Goal: Task Accomplishment & Management: Manage account settings

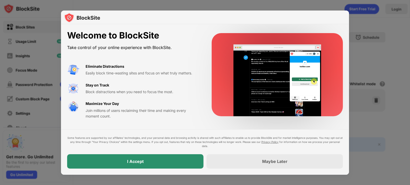
click at [161, 160] on div "I Accept" at bounding box center [135, 161] width 136 height 14
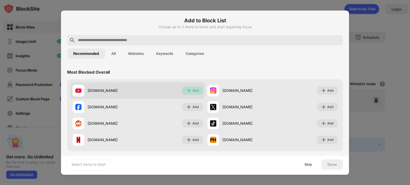
click at [192, 91] on div "Add" at bounding box center [195, 90] width 6 height 5
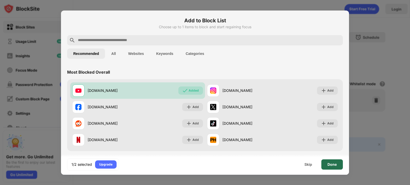
click at [333, 165] on div "Done" at bounding box center [331, 164] width 9 height 4
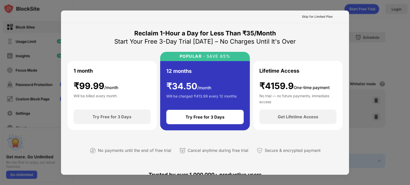
click at [26, 78] on div at bounding box center [205, 92] width 410 height 185
click at [54, 66] on div at bounding box center [205, 92] width 410 height 185
click at [276, 6] on div at bounding box center [205, 92] width 410 height 185
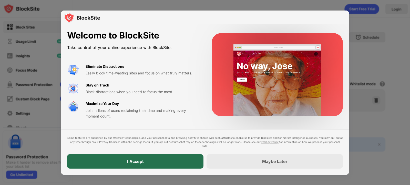
click at [99, 162] on div "I Accept" at bounding box center [135, 161] width 136 height 14
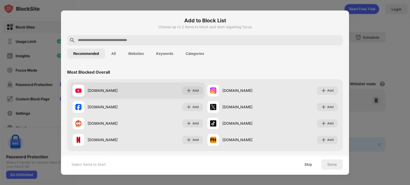
click at [126, 90] on div "[DOMAIN_NAME]" at bounding box center [113, 90] width 50 height 5
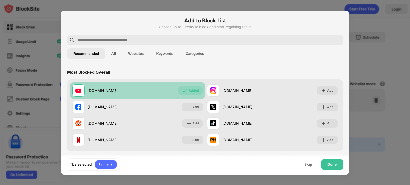
click at [143, 89] on div "youtube.com Added" at bounding box center [137, 90] width 135 height 16
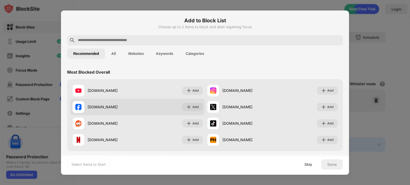
click at [126, 109] on div "[DOMAIN_NAME]" at bounding box center [113, 106] width 50 height 5
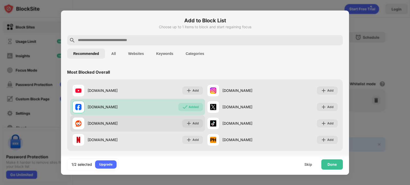
click at [126, 120] on div "[DOMAIN_NAME]" at bounding box center [104, 123] width 65 height 12
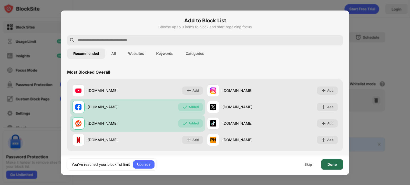
click at [330, 163] on div "Done" at bounding box center [331, 164] width 9 height 4
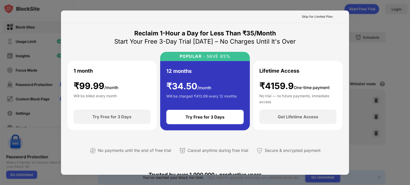
click at [377, 54] on div at bounding box center [205, 92] width 410 height 185
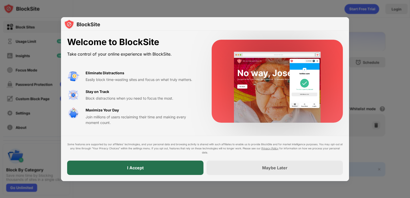
click at [152, 170] on div "I Accept" at bounding box center [135, 168] width 136 height 14
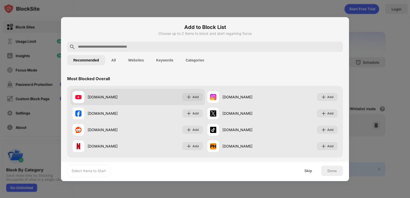
click at [130, 97] on div "[DOMAIN_NAME]" at bounding box center [113, 96] width 50 height 5
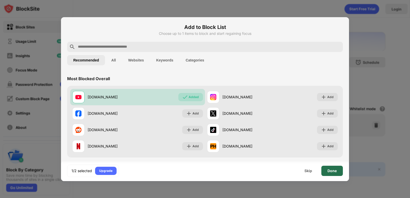
click at [335, 168] on div "Done" at bounding box center [332, 171] width 22 height 10
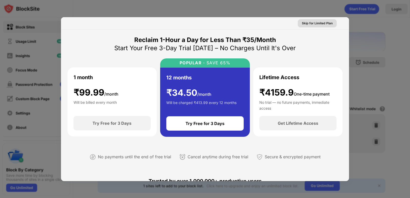
click at [314, 23] on div "Skip for Limited Plan" at bounding box center [317, 23] width 31 height 5
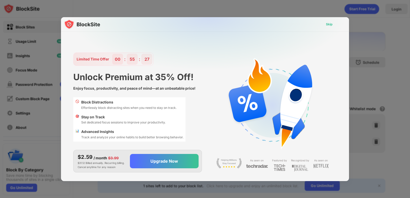
click at [331, 23] on div "Skip" at bounding box center [329, 24] width 7 height 5
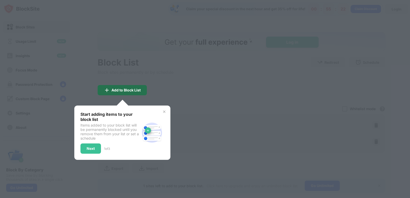
click at [129, 90] on div "Add to Block List" at bounding box center [125, 90] width 29 height 4
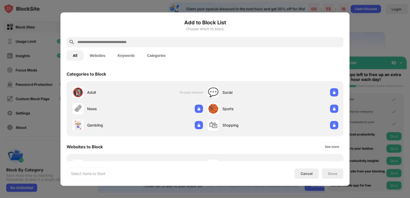
click at [381, 33] on div at bounding box center [205, 99] width 410 height 198
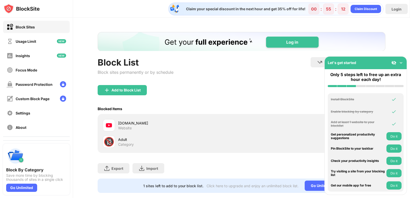
click at [238, 119] on div "[DOMAIN_NAME] Website" at bounding box center [172, 125] width 139 height 12
click at [256, 124] on div "[DOMAIN_NAME] Website" at bounding box center [241, 125] width 281 height 16
click at [402, 61] on img at bounding box center [400, 62] width 5 height 5
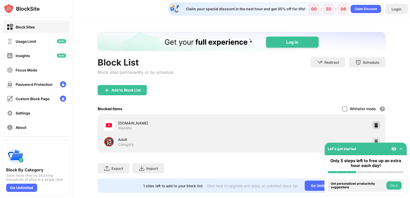
click at [373, 124] on img at bounding box center [375, 125] width 5 height 5
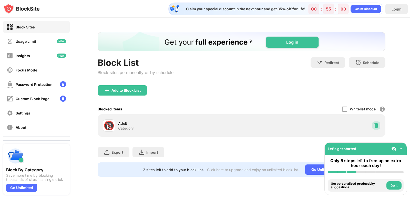
click at [375, 126] on img at bounding box center [375, 125] width 5 height 5
